Goal: Information Seeking & Learning: Compare options

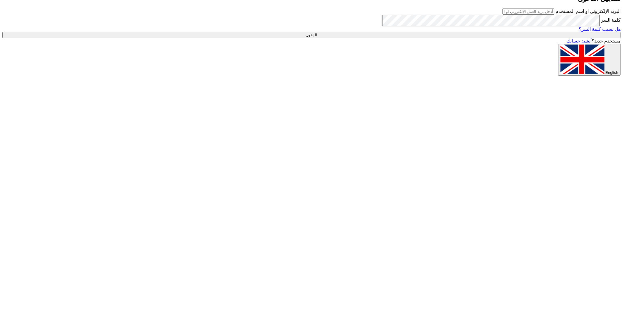
type input "[EMAIL_ADDRESS][DOMAIN_NAME]"
click at [485, 38] on input "الدخول" at bounding box center [311, 35] width 618 height 6
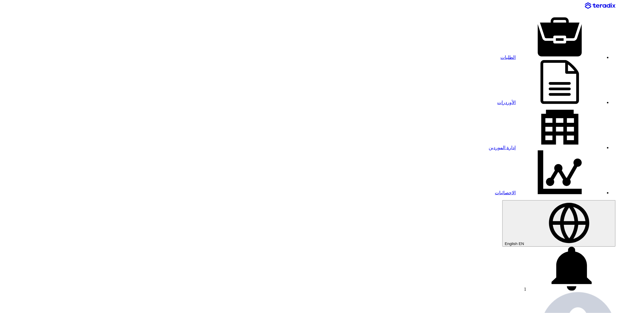
click at [501, 55] on link "الطلبات" at bounding box center [552, 57] width 103 height 5
